Goal: Transaction & Acquisition: Purchase product/service

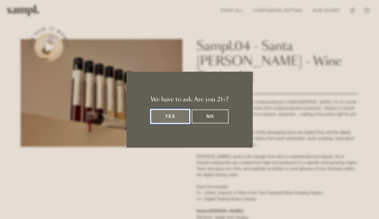
click at [167, 113] on button "Yes" at bounding box center [170, 116] width 39 height 14
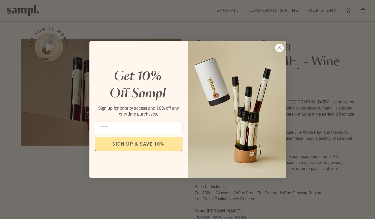
click at [280, 48] on icon "Close dialog" at bounding box center [280, 48] width 4 height 4
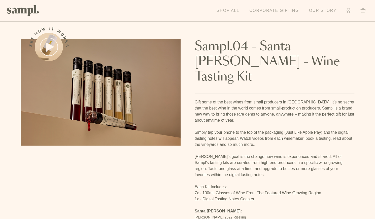
click at [232, 10] on link "Shop All" at bounding box center [228, 10] width 28 height 11
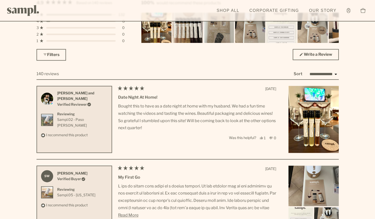
scroll to position [1443, 0]
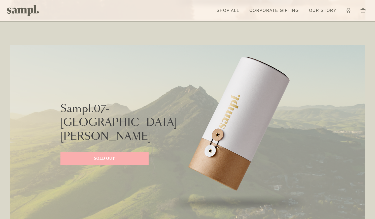
drag, startPoint x: 378, startPoint y: 15, endPoint x: 373, endPoint y: 139, distance: 123.9
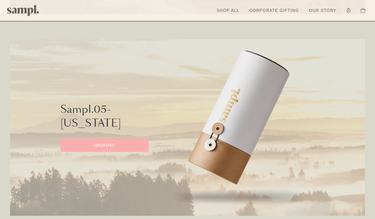
scroll to position [1023, 0]
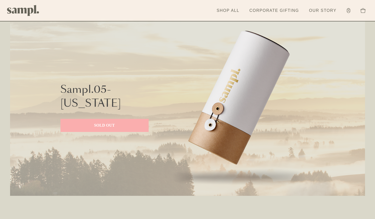
click at [109, 124] on p "SOLD OUT" at bounding box center [105, 125] width 78 height 6
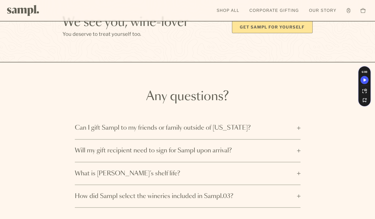
scroll to position [1517, 0]
